Goal: Book appointment/travel/reservation

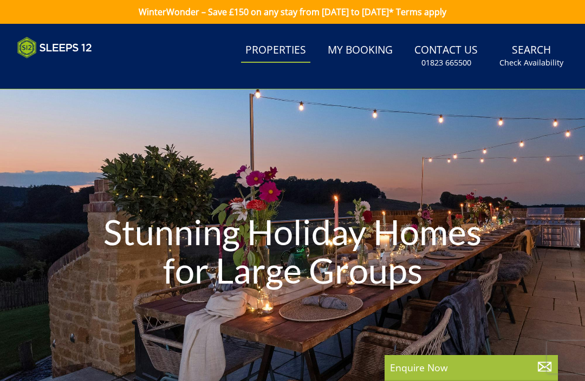
select select "11"
select select "6"
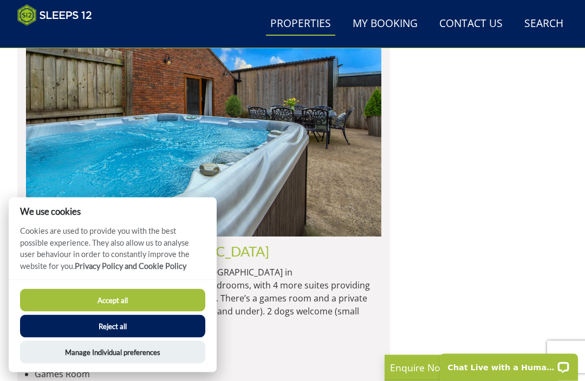
scroll to position [3806, 0]
click at [173, 312] on button "Accept all" at bounding box center [112, 300] width 185 height 23
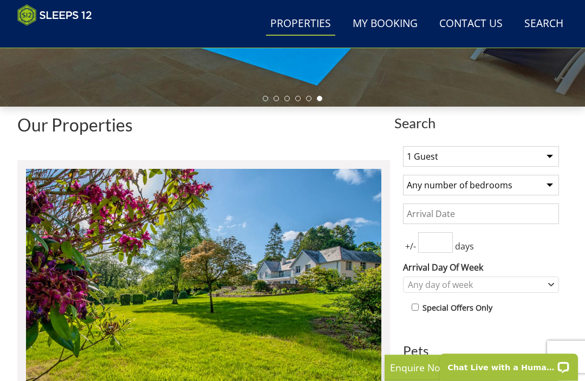
scroll to position [291, 0]
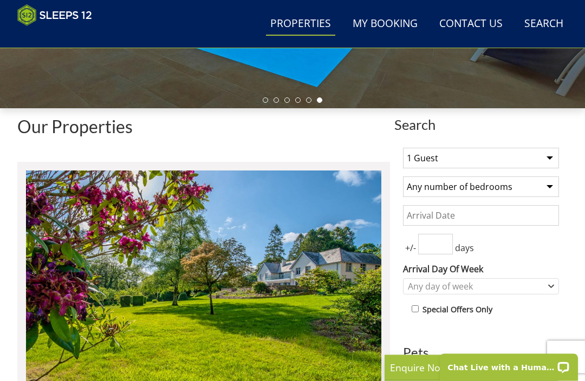
click at [545, 163] on select "1 Guest 2 Guests 3 Guests 4 Guests 5 Guests 6 Guests 7 Guests 8 Guests 9 Guests…" at bounding box center [481, 158] width 156 height 21
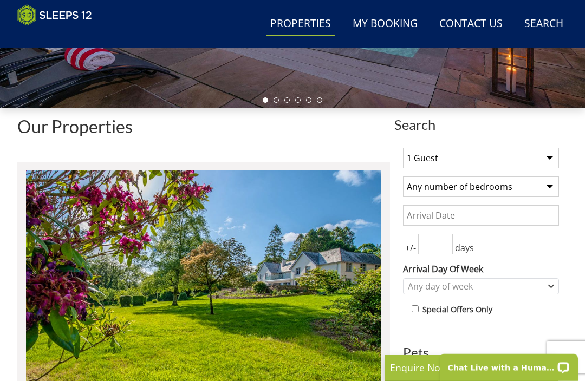
select select "11"
click at [548, 189] on select "Any number of bedrooms 4 Bedrooms 5 Bedrooms 6 Bedrooms 7 Bedrooms 8 Bedrooms 9…" at bounding box center [481, 187] width 156 height 21
select select "6"
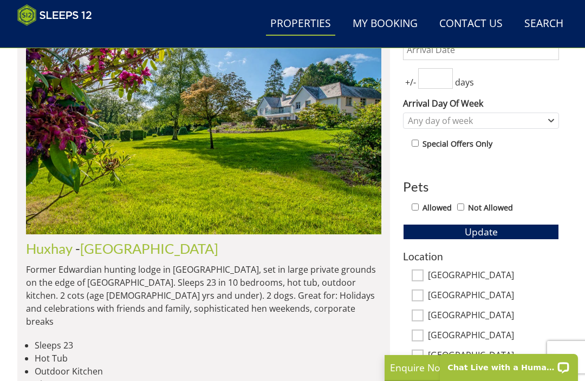
scroll to position [455, 0]
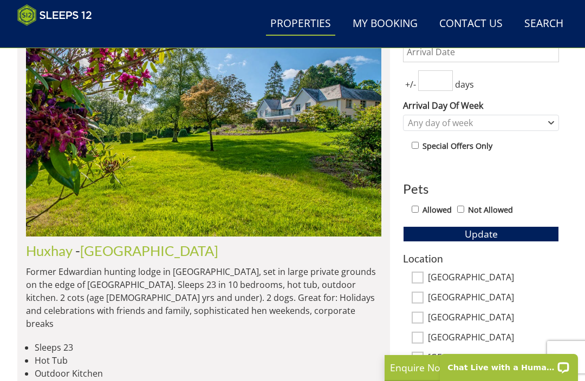
click at [505, 233] on button "Update" at bounding box center [481, 233] width 156 height 15
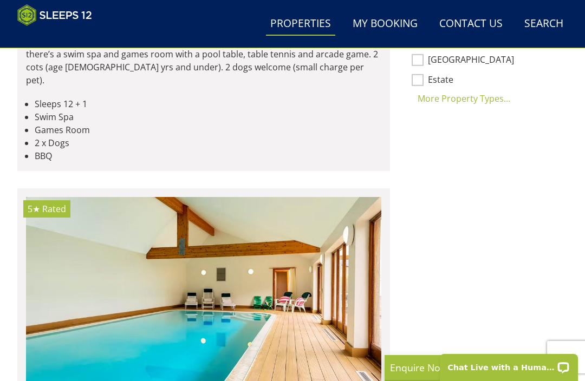
scroll to position [913, 0]
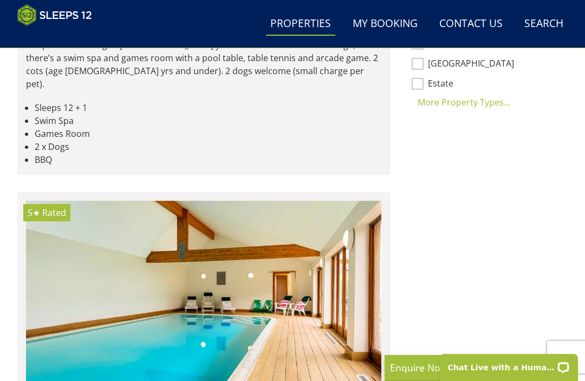
click at [58, 90] on p "Modern house with a private riverside setting on the Somerset Levels. 6 bedroom…" at bounding box center [203, 57] width 355 height 65
click at [67, 19] on link "Teds Place" at bounding box center [57, 11] width 63 height 16
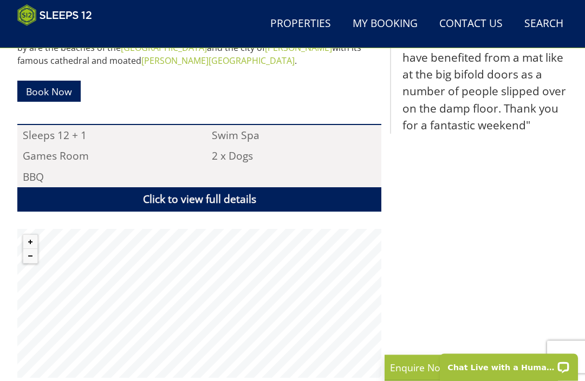
scroll to position [652, 0]
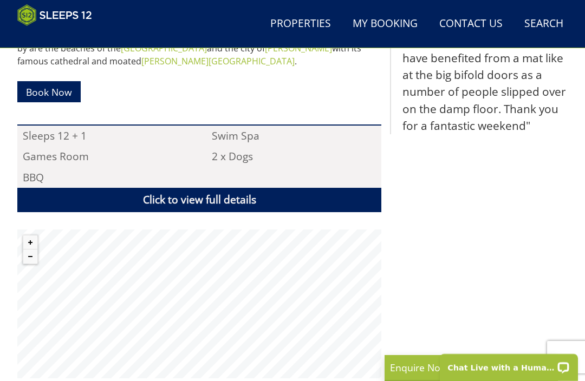
click at [140, 188] on link "Click to view full details" at bounding box center [199, 200] width 364 height 24
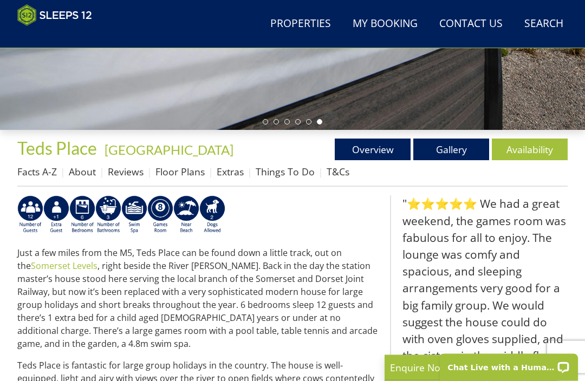
scroll to position [268, 0]
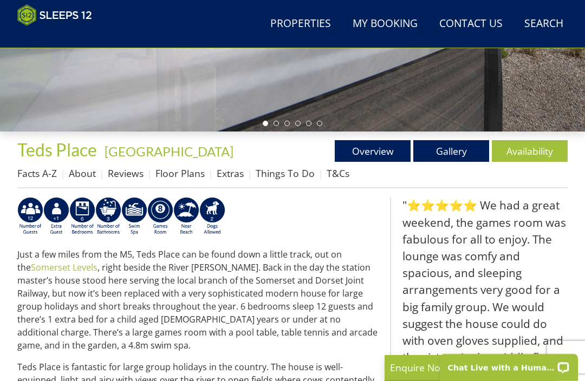
click at [83, 171] on link "About" at bounding box center [82, 173] width 27 height 13
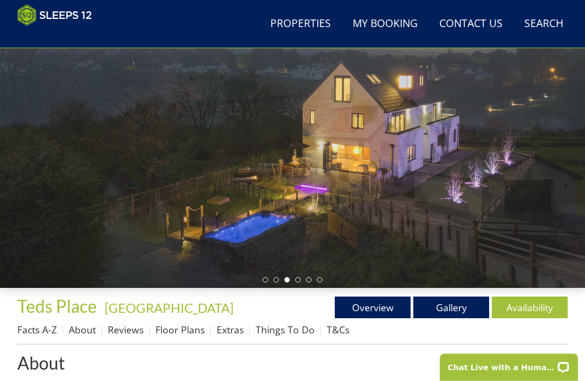
scroll to position [112, 0]
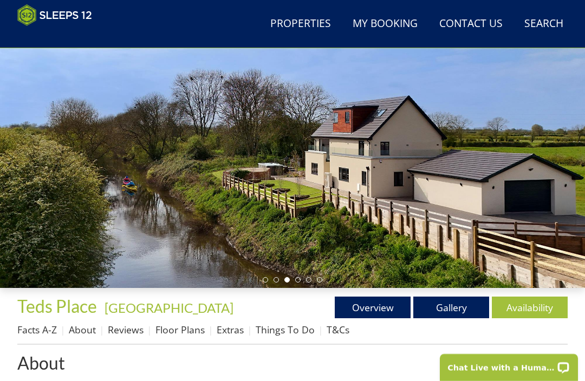
click at [46, 328] on link "Facts A-Z" at bounding box center [37, 329] width 40 height 13
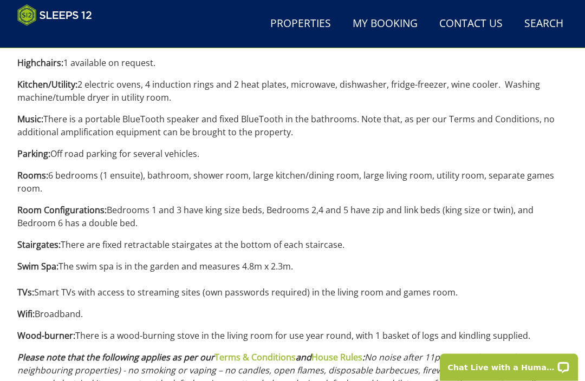
scroll to position [1127, 0]
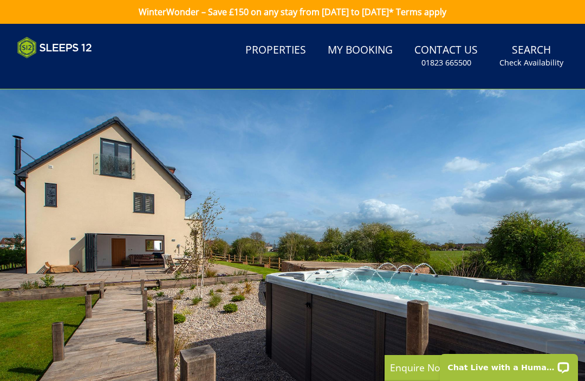
select select "11"
select select "6"
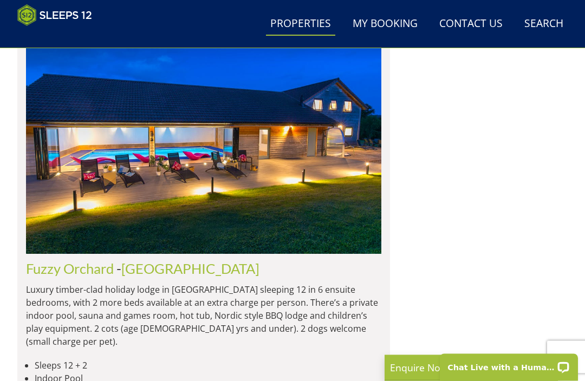
scroll to position [2174, 0]
click at [32, 261] on link "Fuzzy Orchard" at bounding box center [70, 269] width 88 height 16
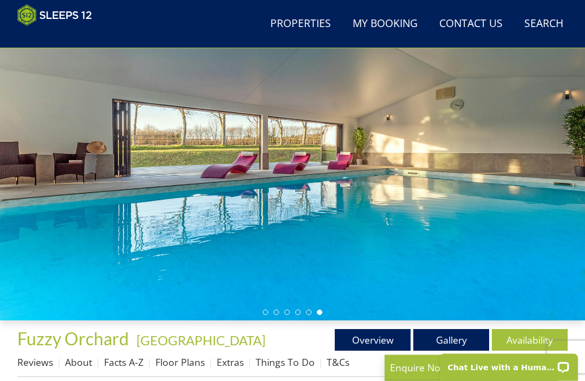
scroll to position [79, 0]
click at [468, 349] on link "Gallery" at bounding box center [451, 340] width 76 height 22
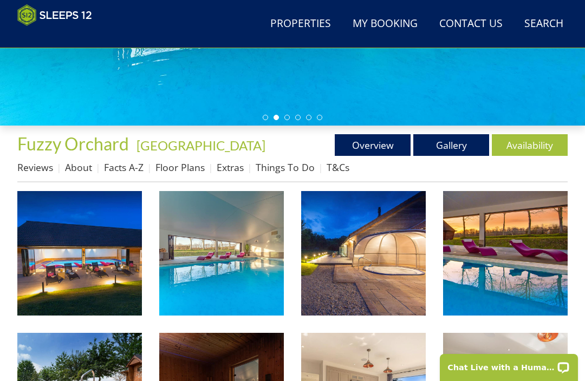
scroll to position [280, 0]
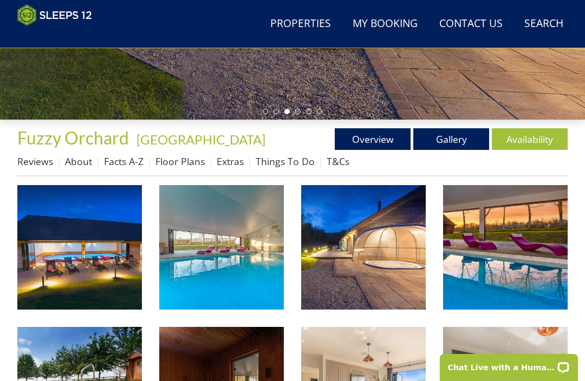
click at [111, 278] on img at bounding box center [79, 247] width 125 height 125
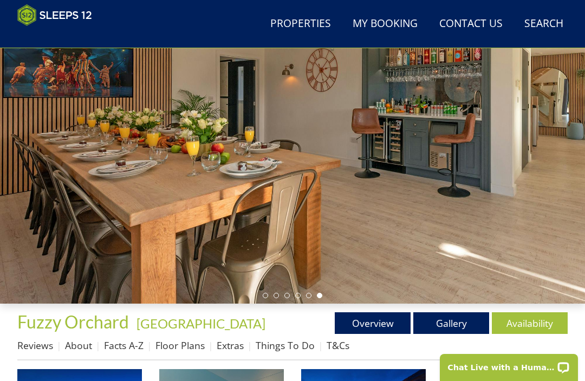
scroll to position [0, 0]
